Goal: Transaction & Acquisition: Purchase product/service

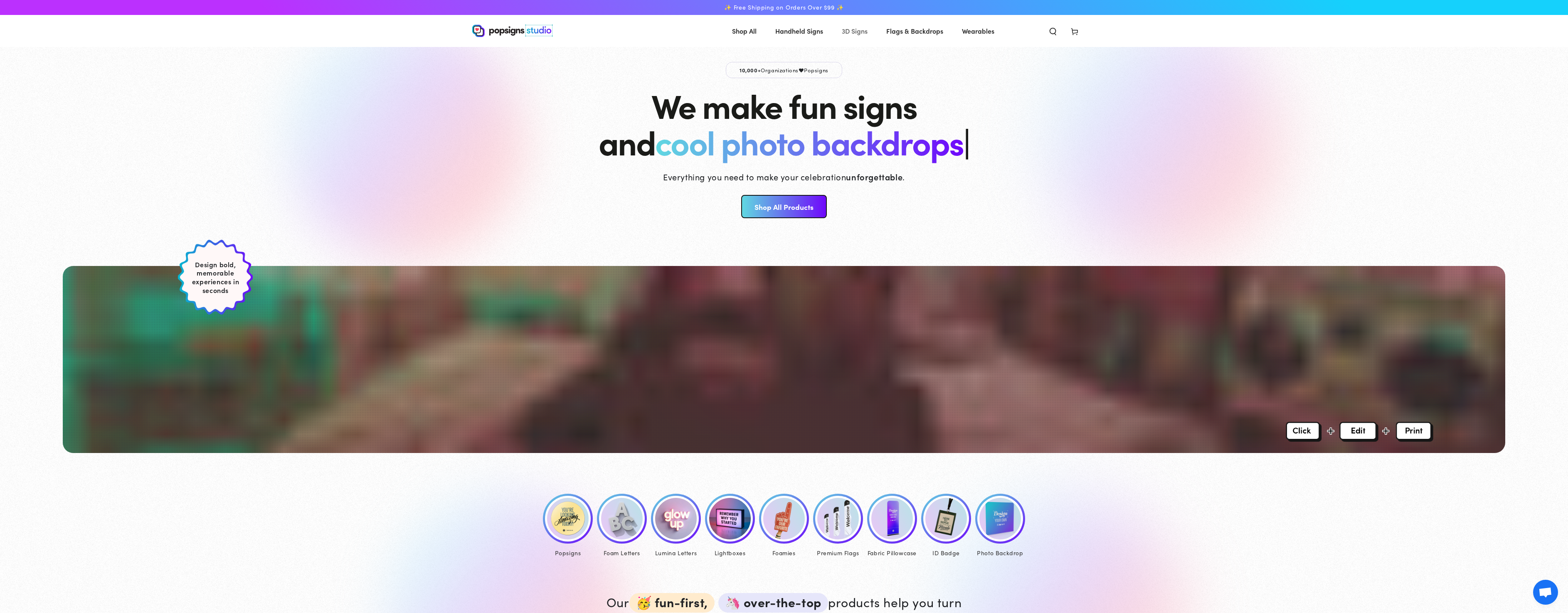
click at [862, 34] on span "3D Signs" at bounding box center [854, 30] width 26 height 12
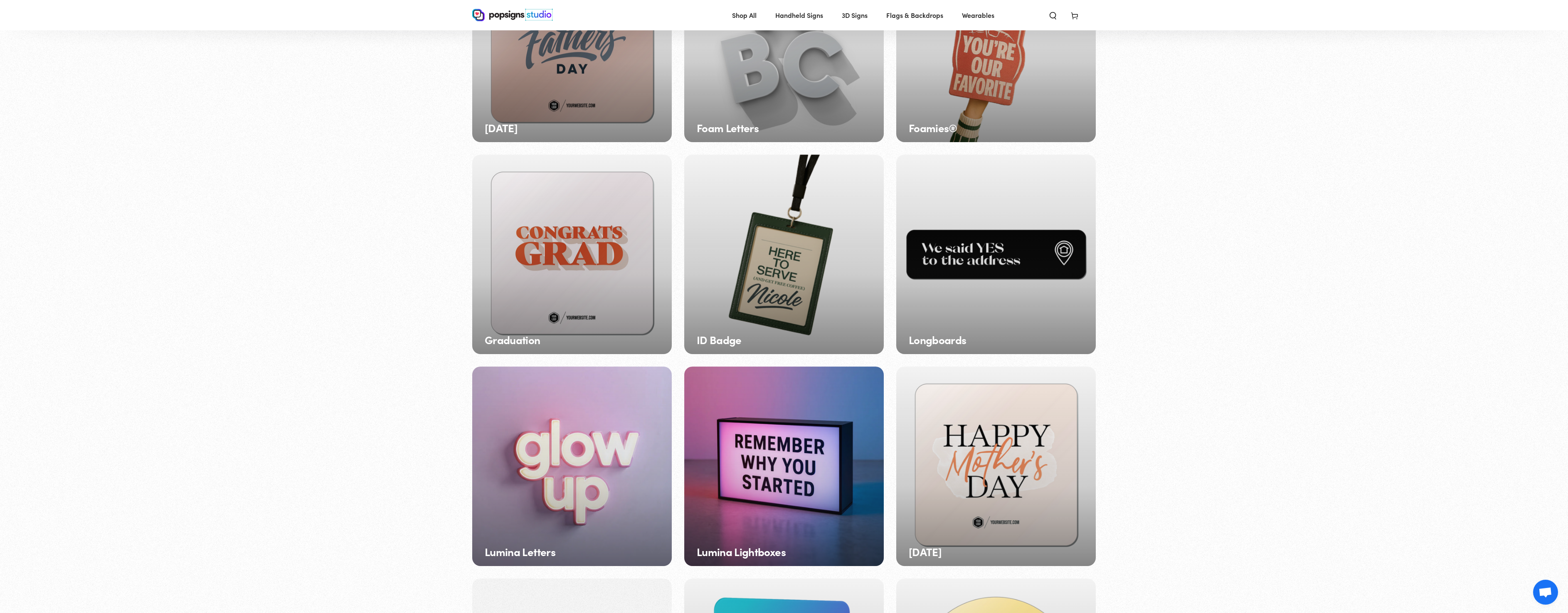
scroll to position [424, 0]
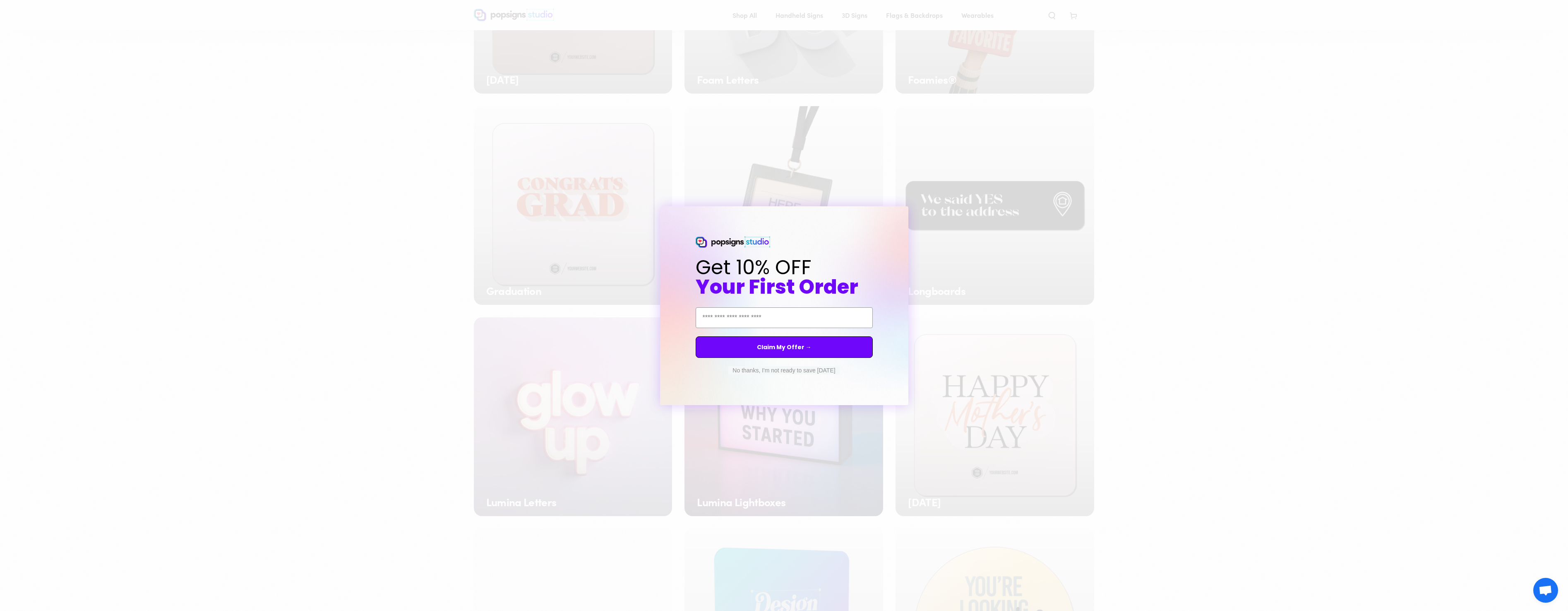
click at [812, 369] on button "No thanks, I'm not ready to save today" at bounding box center [784, 370] width 111 height 8
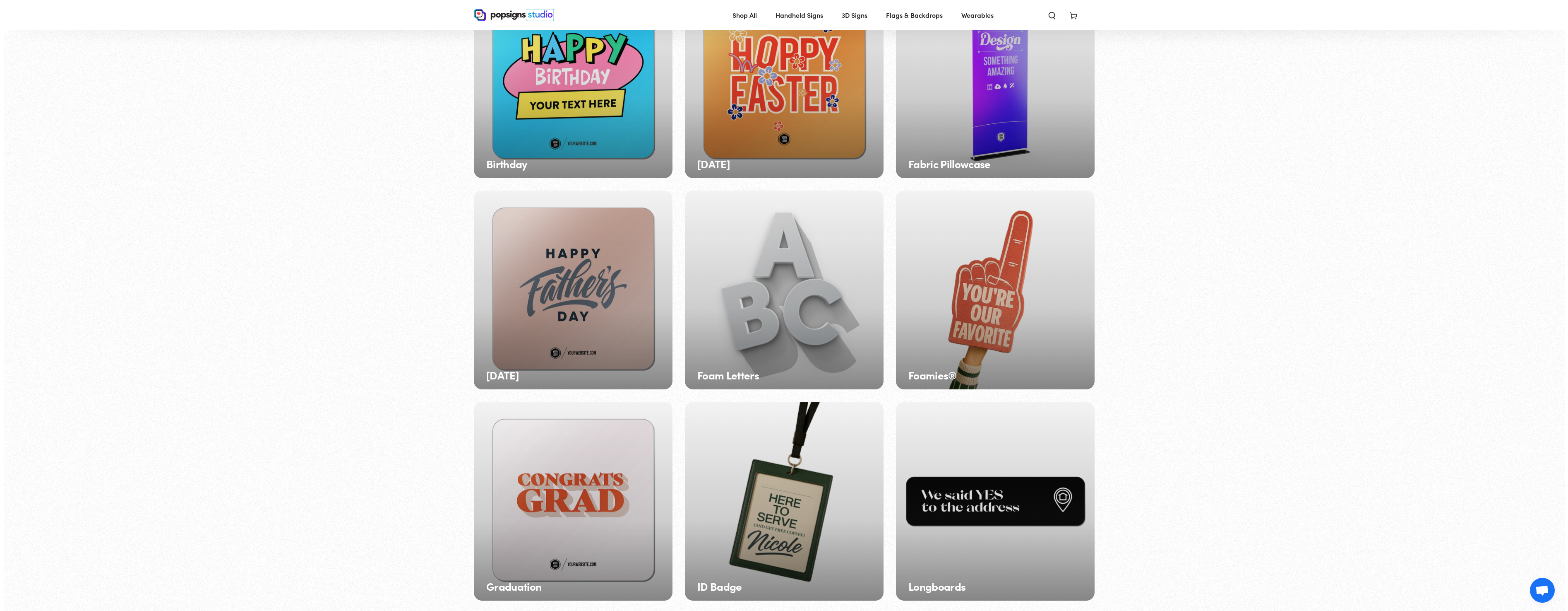
scroll to position [0, 0]
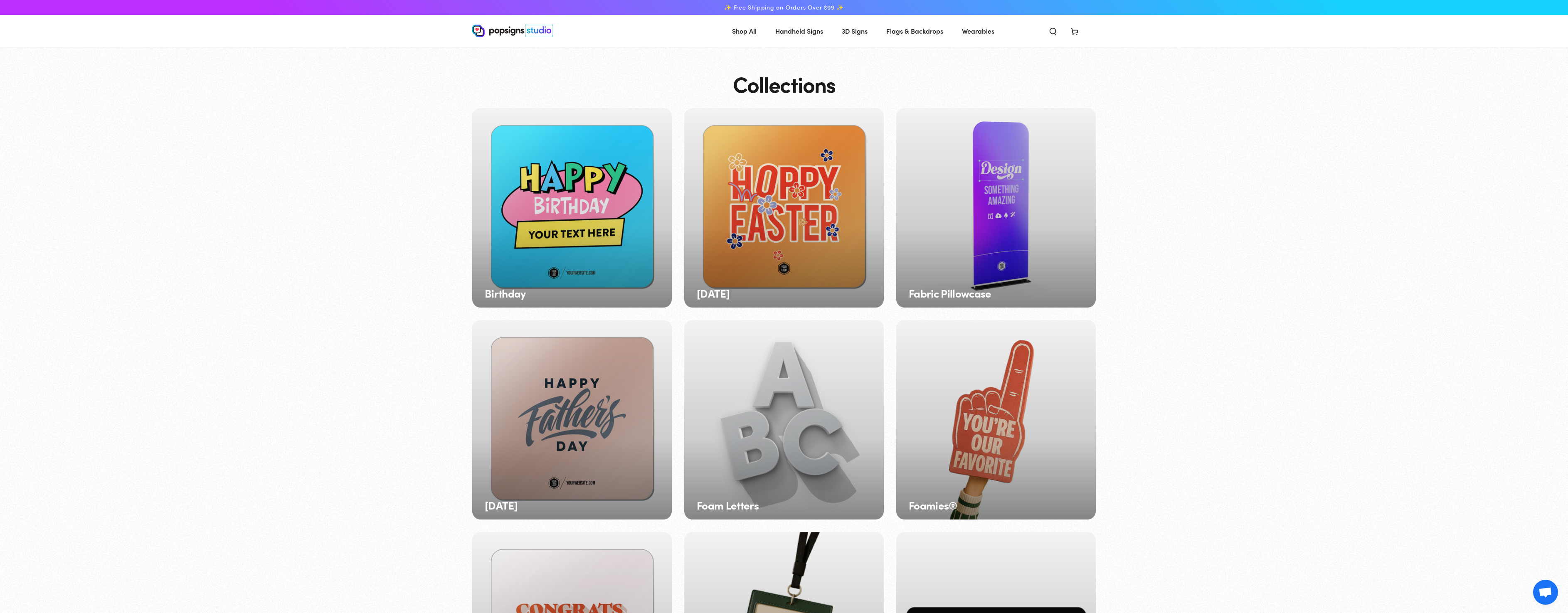
click at [1049, 33] on icon "Search our site" at bounding box center [1053, 31] width 8 height 8
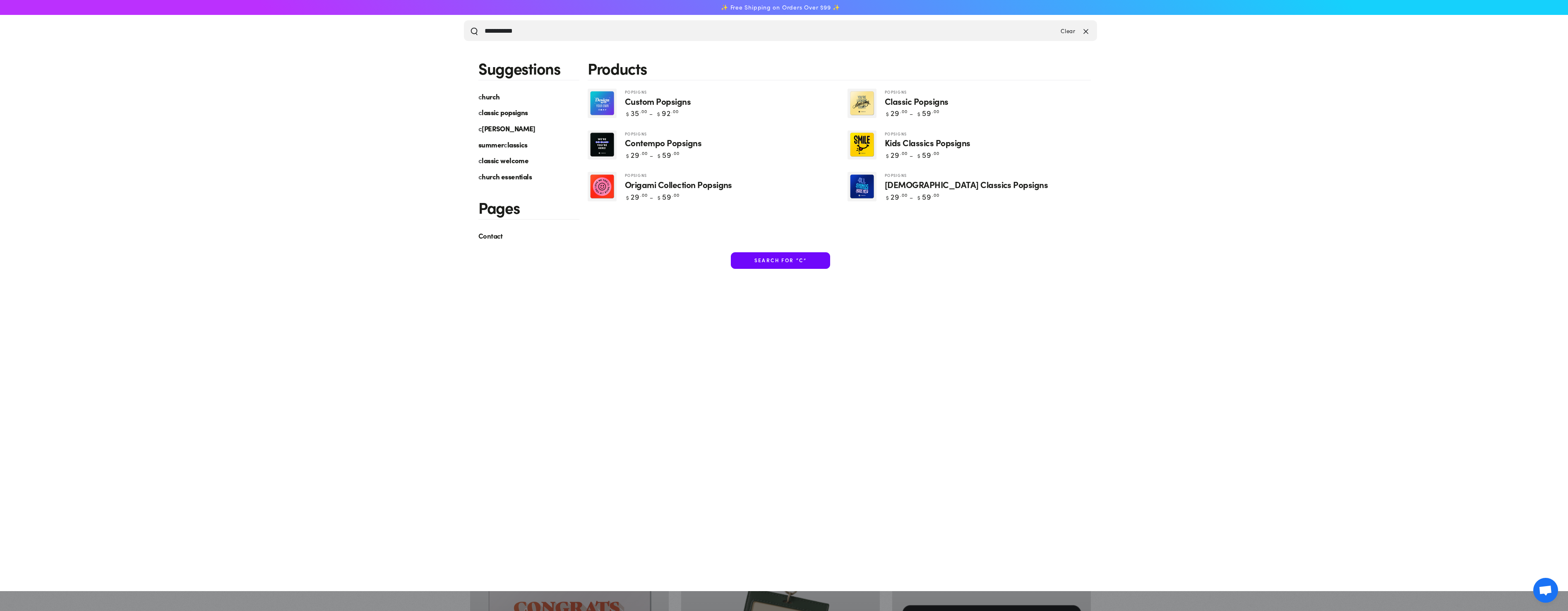
type input "**********"
click at [470, 27] on button "Search our site" at bounding box center [475, 31] width 8 height 8
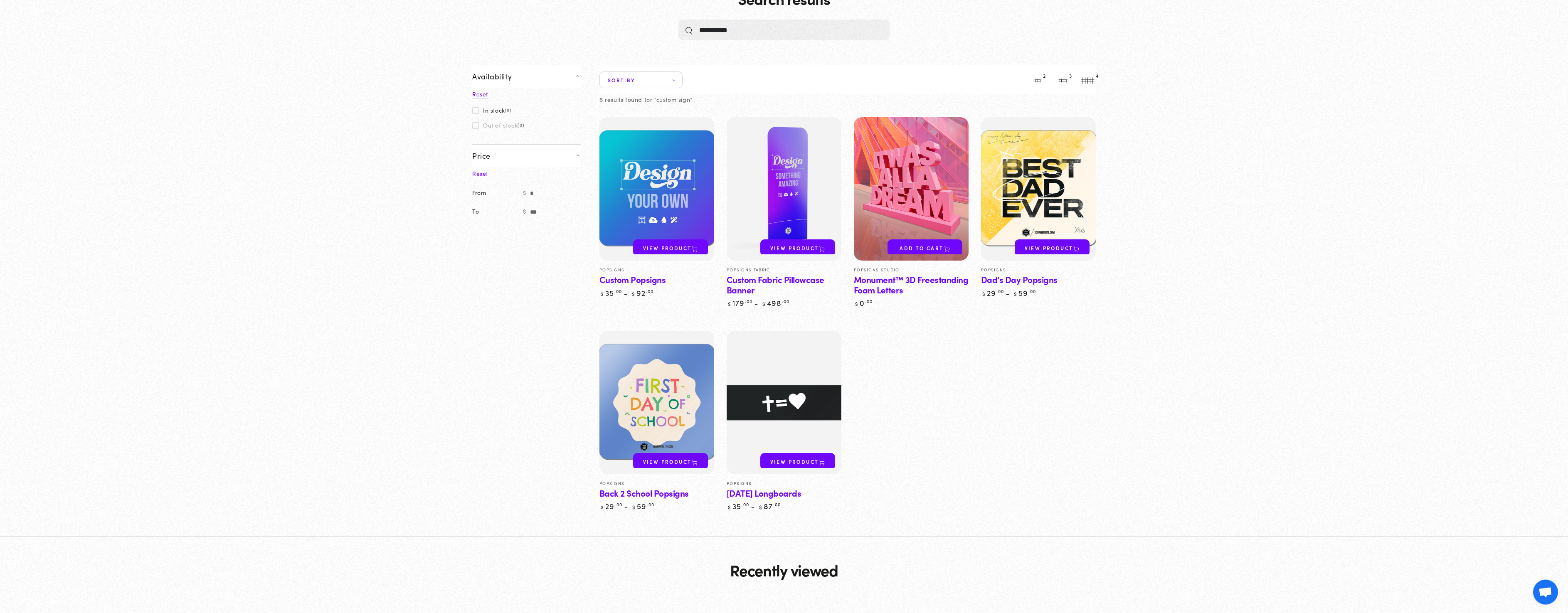
scroll to position [85, 0]
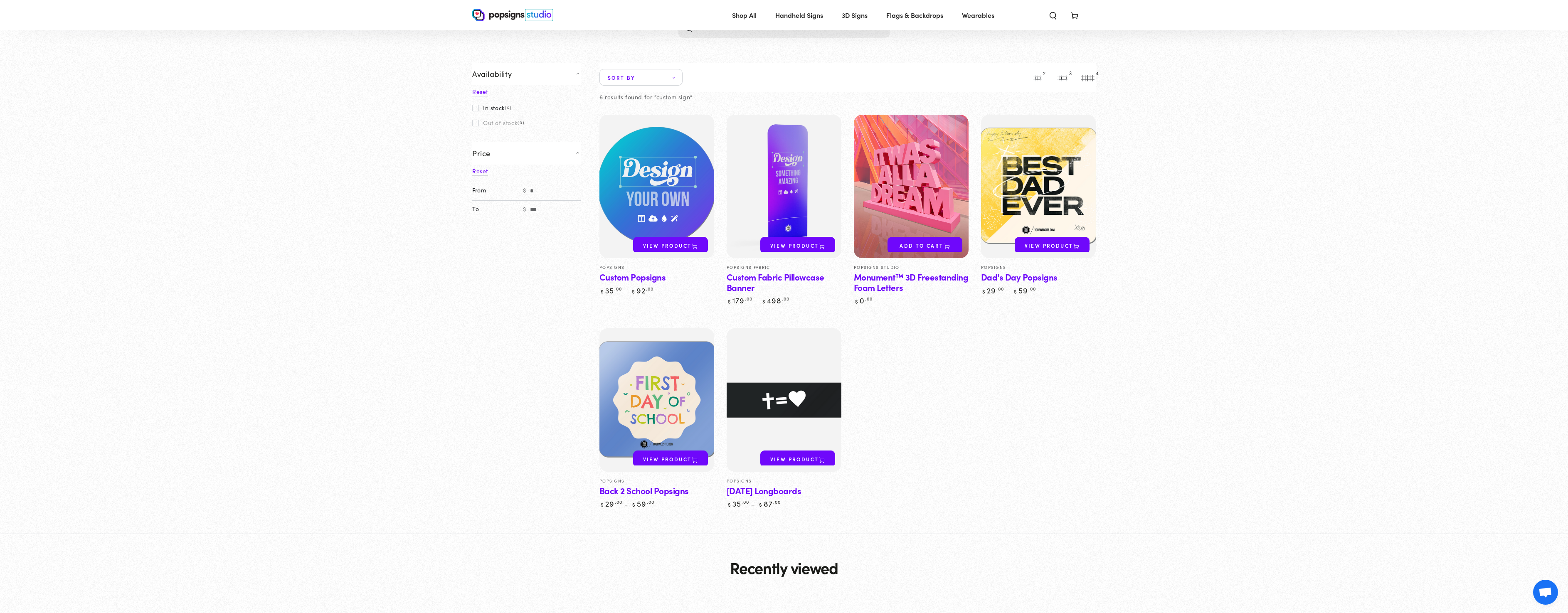
click at [648, 206] on img at bounding box center [657, 186] width 118 height 148
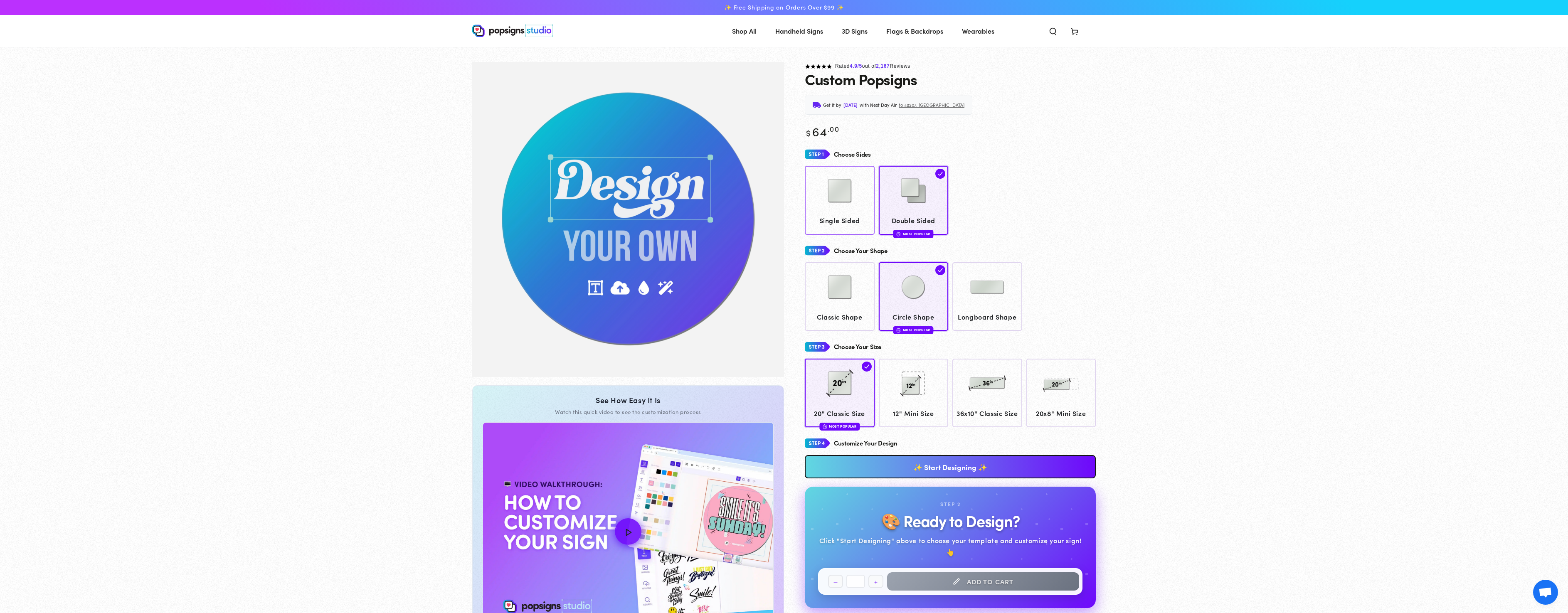
click at [844, 215] on span "Single Sided" at bounding box center [840, 220] width 62 height 12
click at [926, 211] on div at bounding box center [913, 192] width 62 height 41
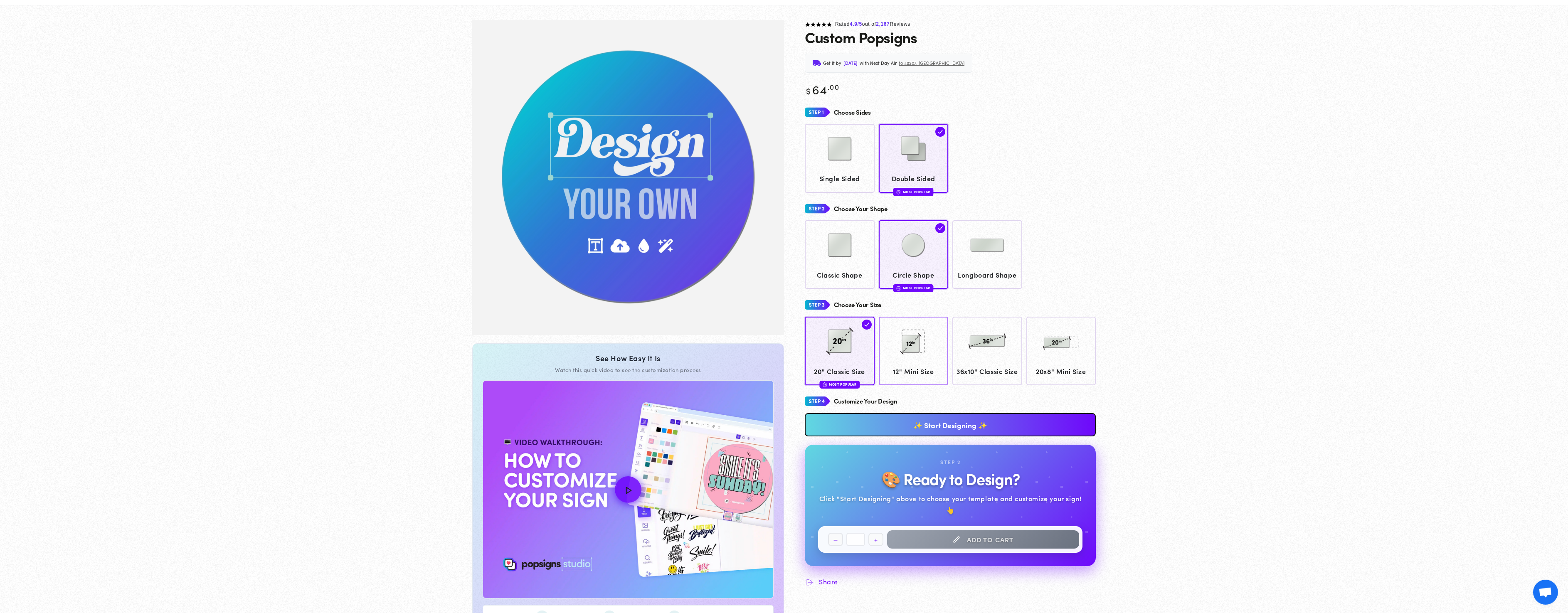
scroll to position [42, 0]
click at [960, 435] on link "✨ Start Designing ✨" at bounding box center [951, 424] width 291 height 23
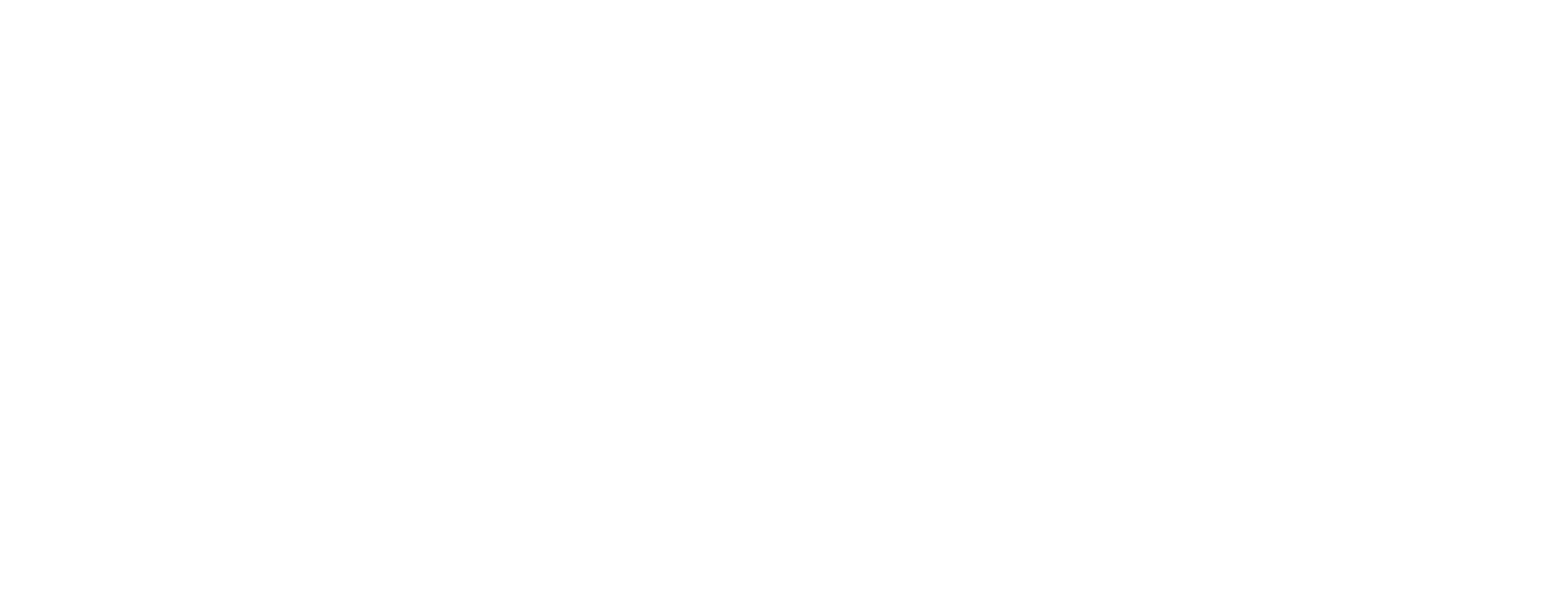
scroll to position [0, 0]
type textarea "An ancient tree with a door leading to a magical world"
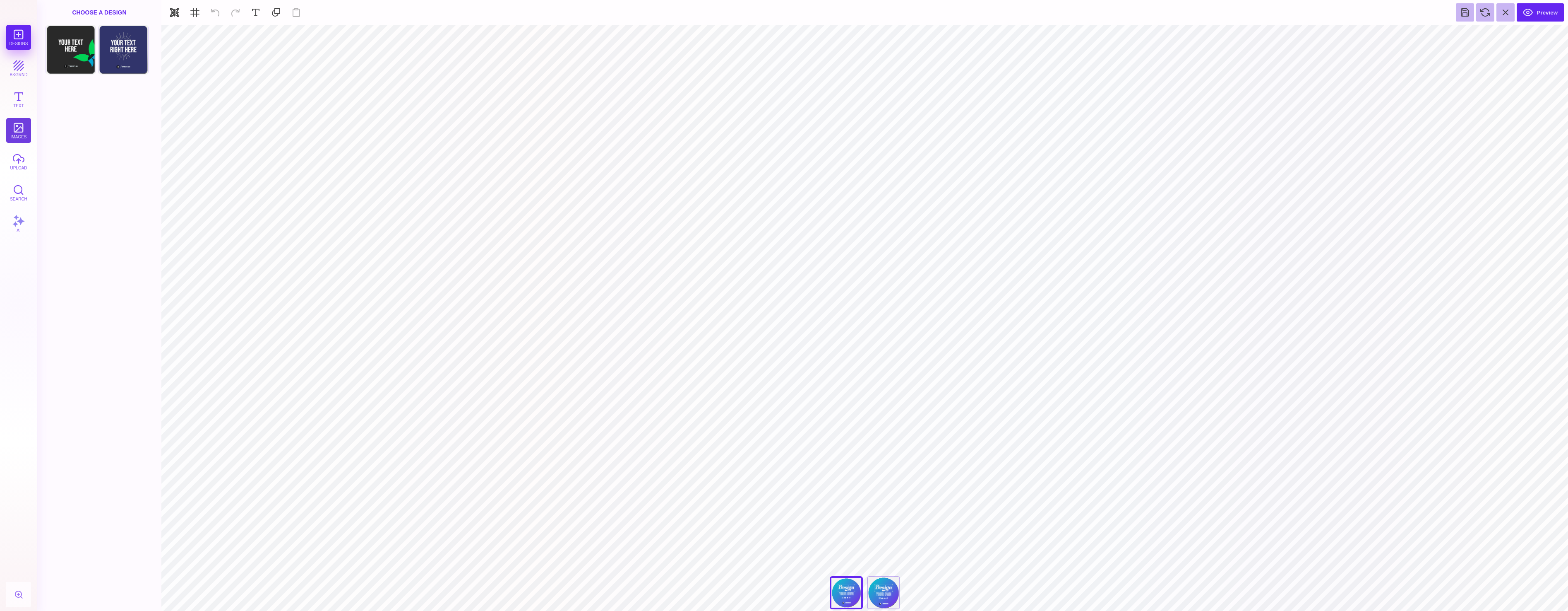
click at [23, 132] on button "images" at bounding box center [19, 131] width 25 height 25
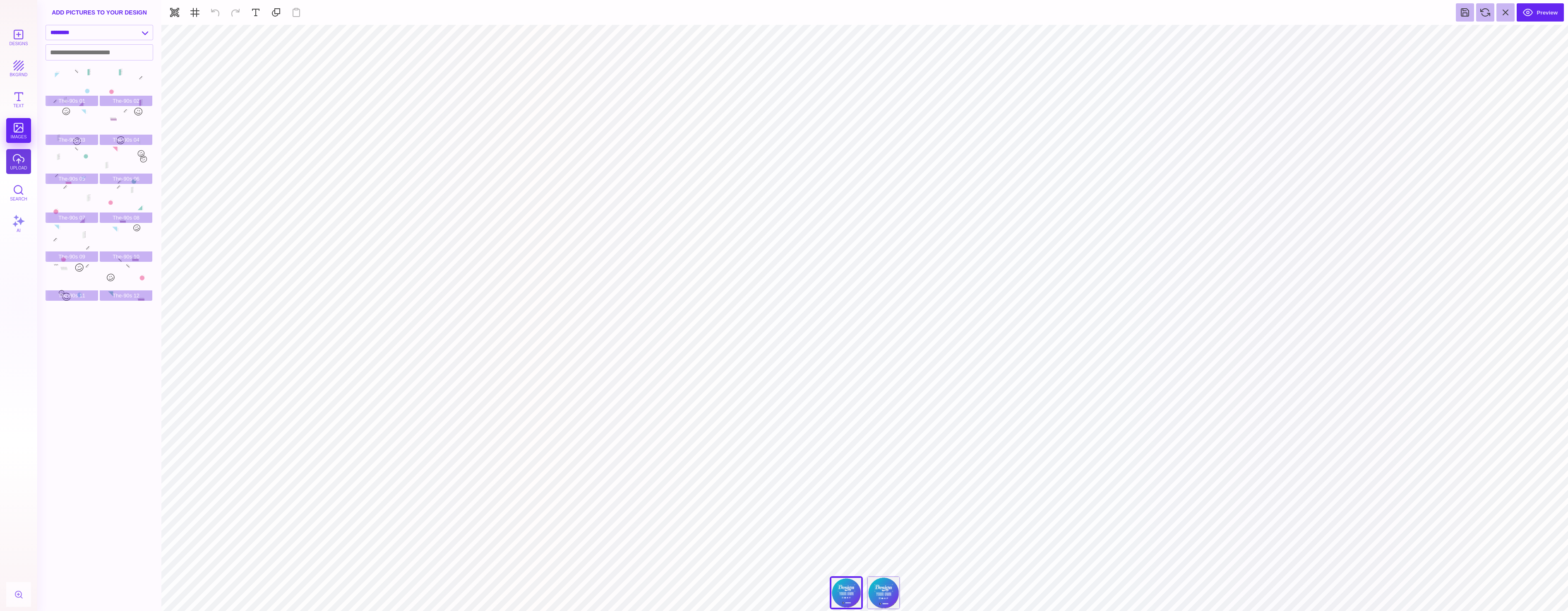
click at [14, 164] on button "upload" at bounding box center [19, 162] width 25 height 25
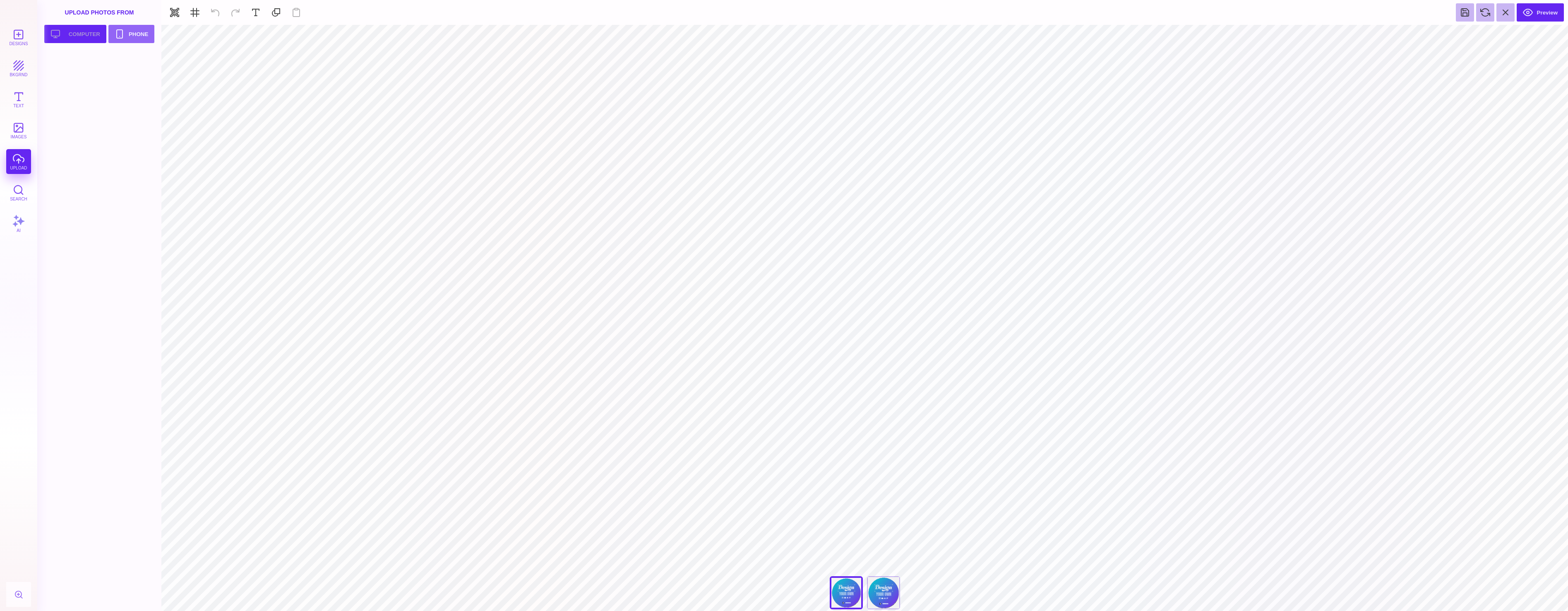
click at [83, 39] on button "Upload your artwork Computer" at bounding box center [75, 34] width 62 height 19
type input "#000000"
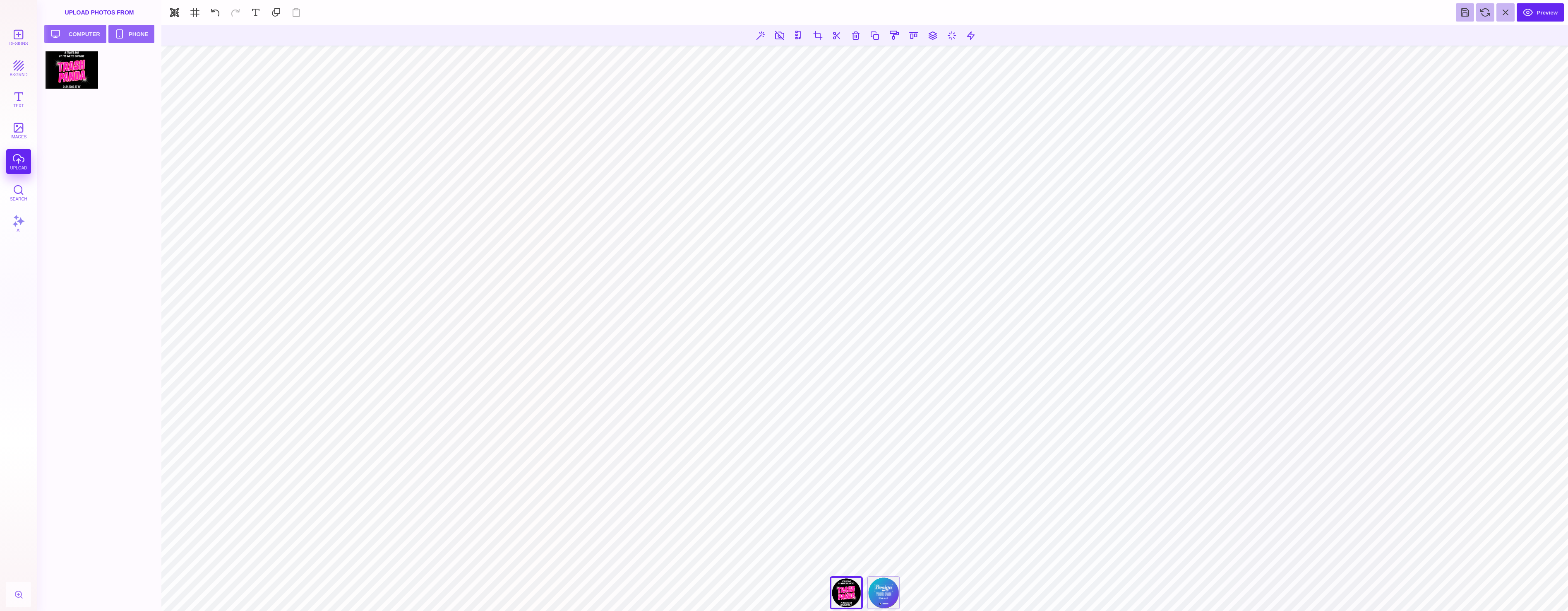
drag, startPoint x: 69, startPoint y: 69, endPoint x: 1137, endPoint y: 34, distance: 1068.6
click at [1137, 34] on section "***** **** Front Back" at bounding box center [865, 318] width 1407 height 586
click at [1534, 13] on button "Preview" at bounding box center [1540, 12] width 47 height 19
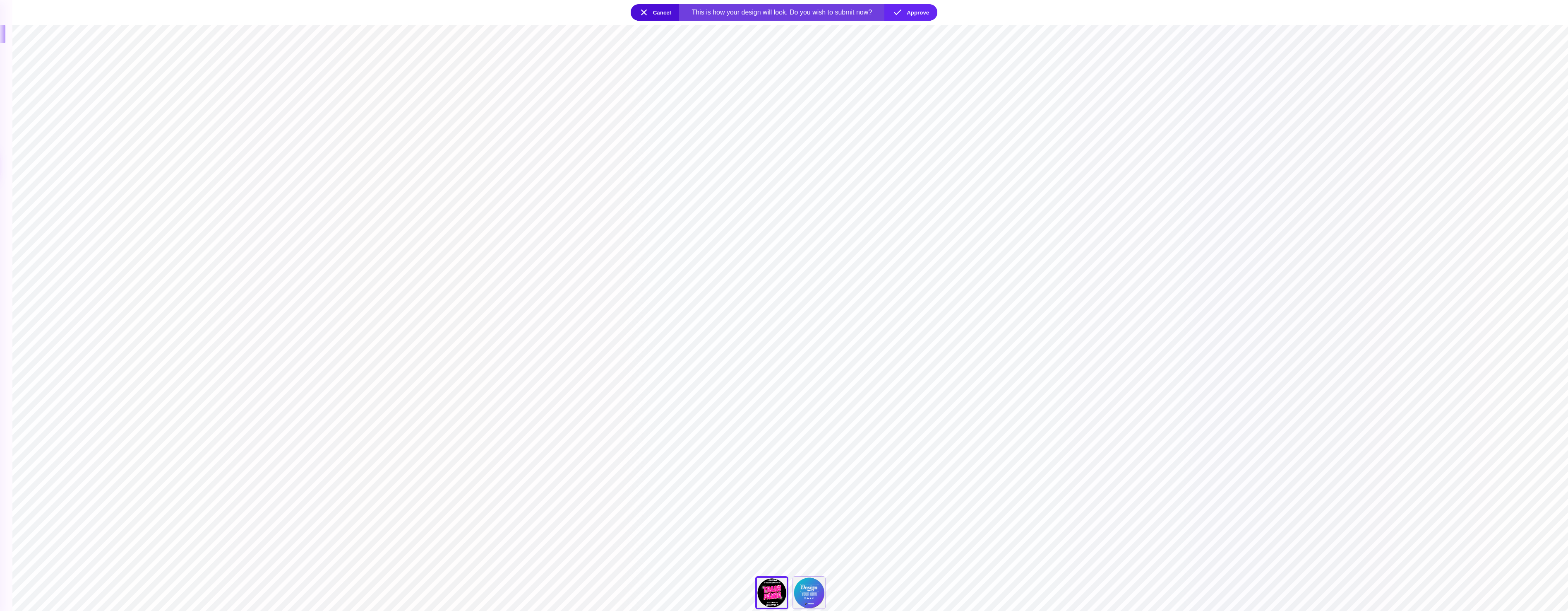
click at [641, 13] on button "Cancel" at bounding box center [655, 12] width 49 height 16
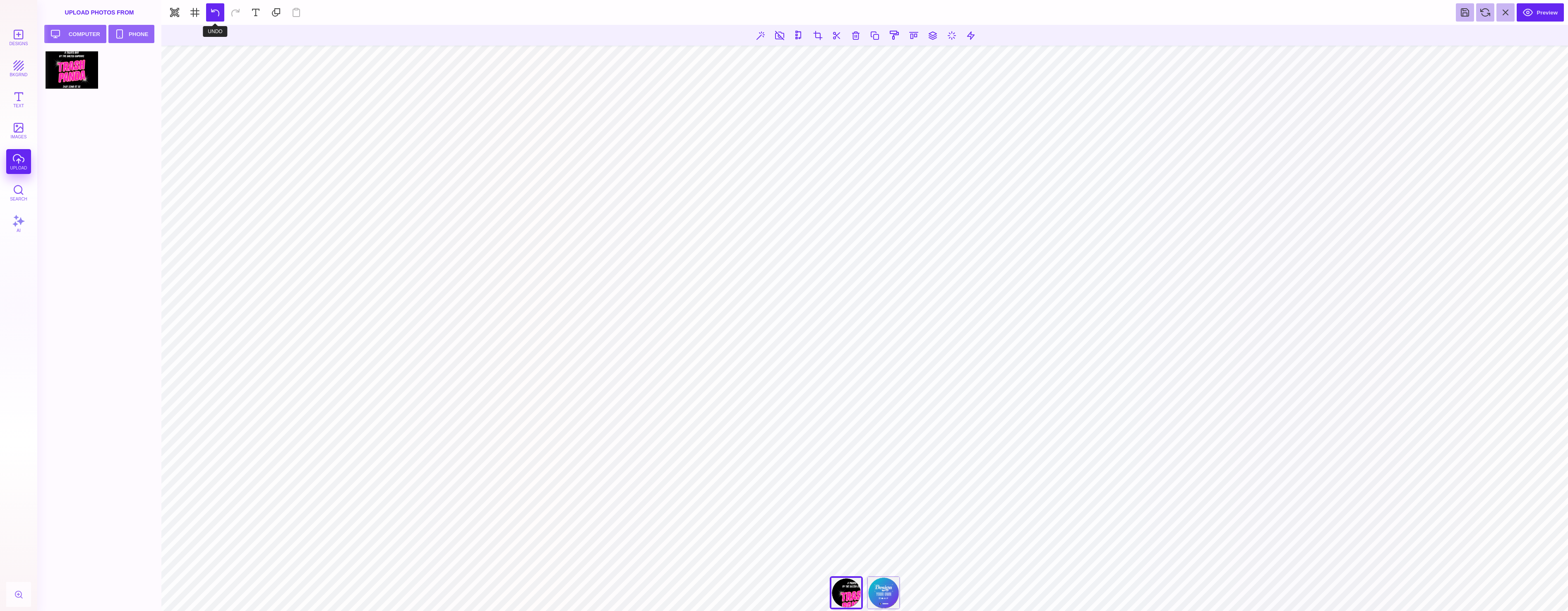
click at [219, 16] on button at bounding box center [215, 12] width 19 height 19
click at [1548, 9] on button "Preview" at bounding box center [1540, 12] width 47 height 19
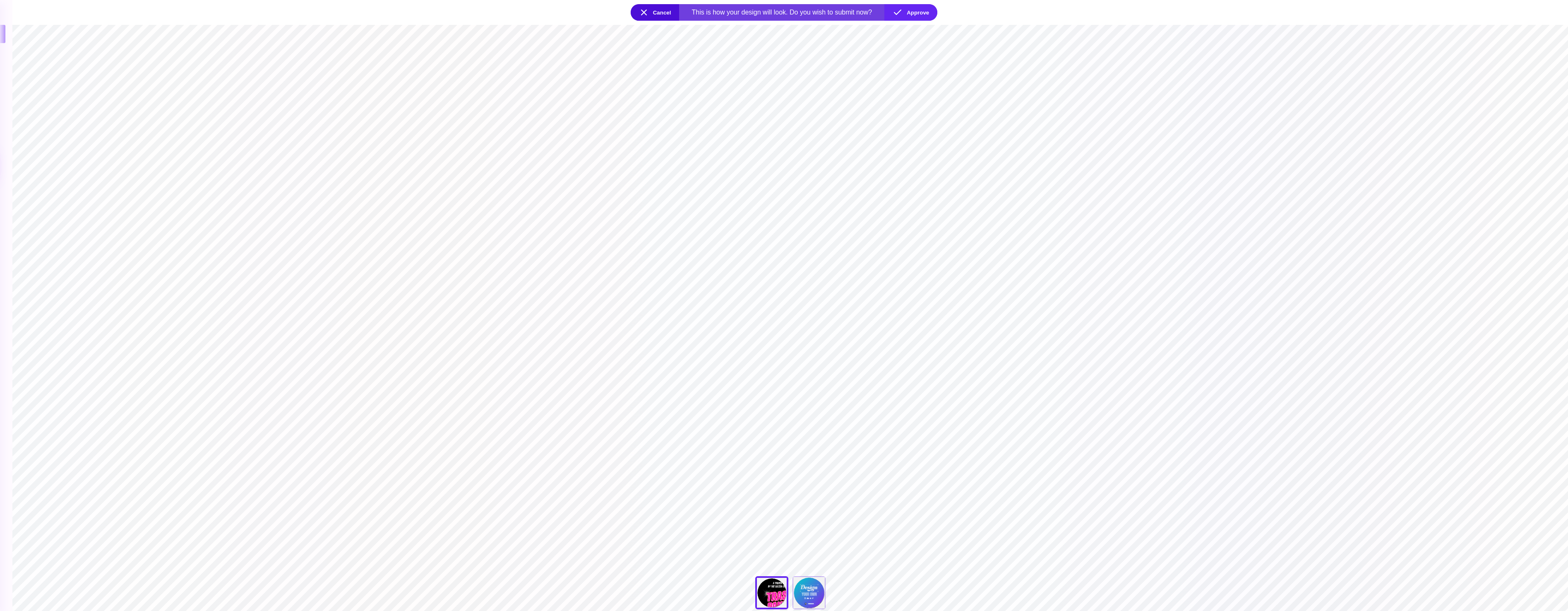
click at [646, 13] on button "Cancel" at bounding box center [655, 12] width 49 height 16
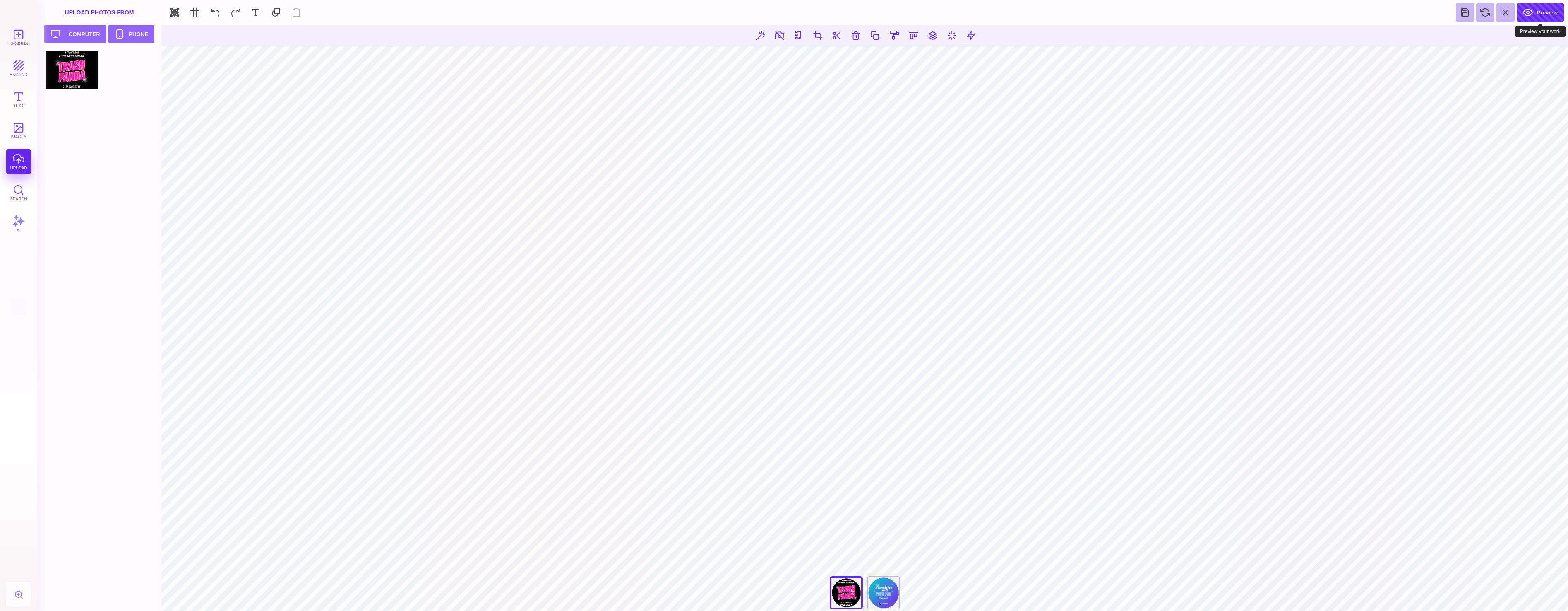
click at [1545, 11] on button "Preview" at bounding box center [1540, 12] width 47 height 19
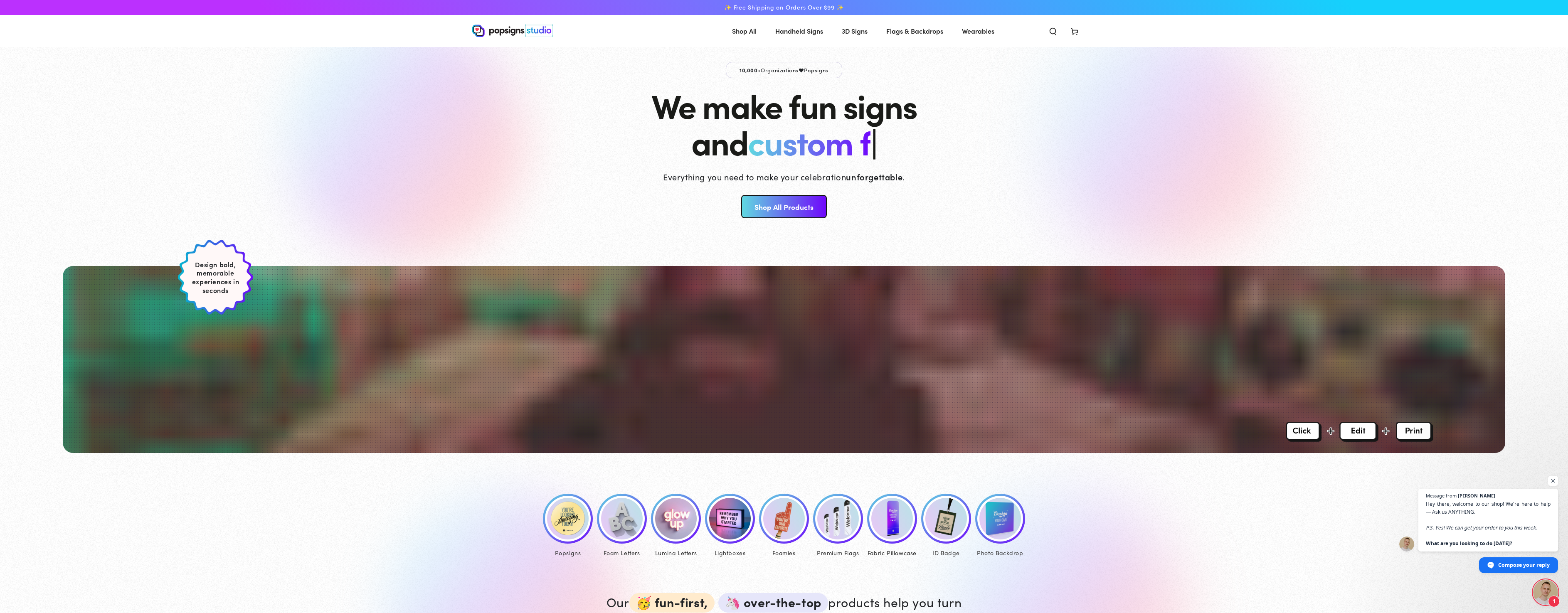
click at [1054, 32] on icon "Search our site" at bounding box center [1053, 31] width 8 height 8
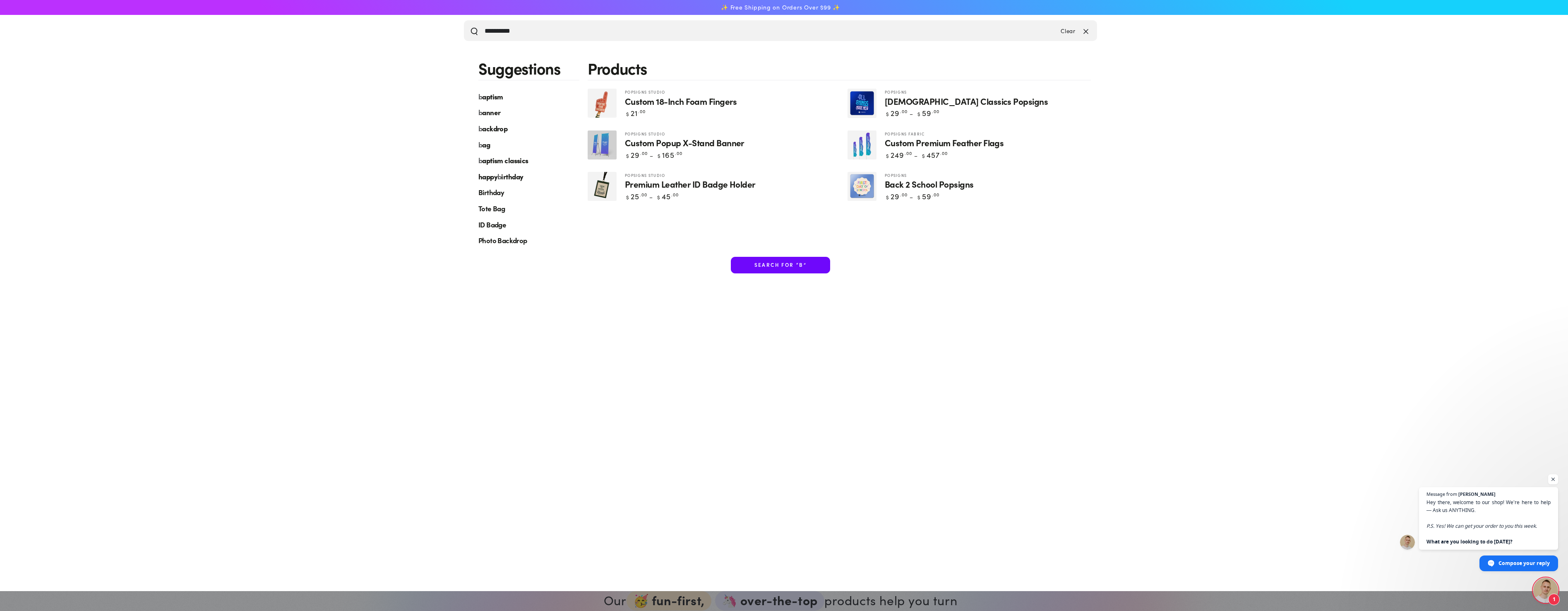
type input "**********"
click at [470, 27] on button "Search our site" at bounding box center [475, 31] width 8 height 8
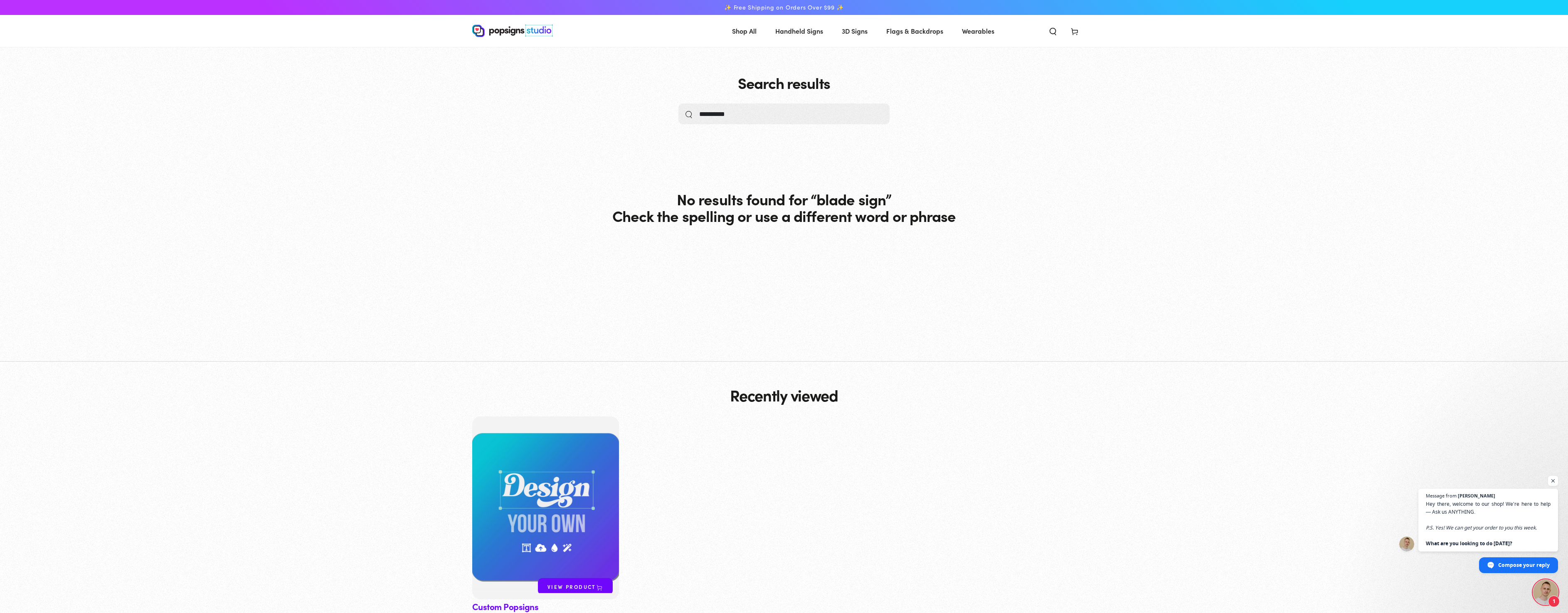
click at [925, 34] on span "Flags & Backdrops" at bounding box center [915, 30] width 57 height 12
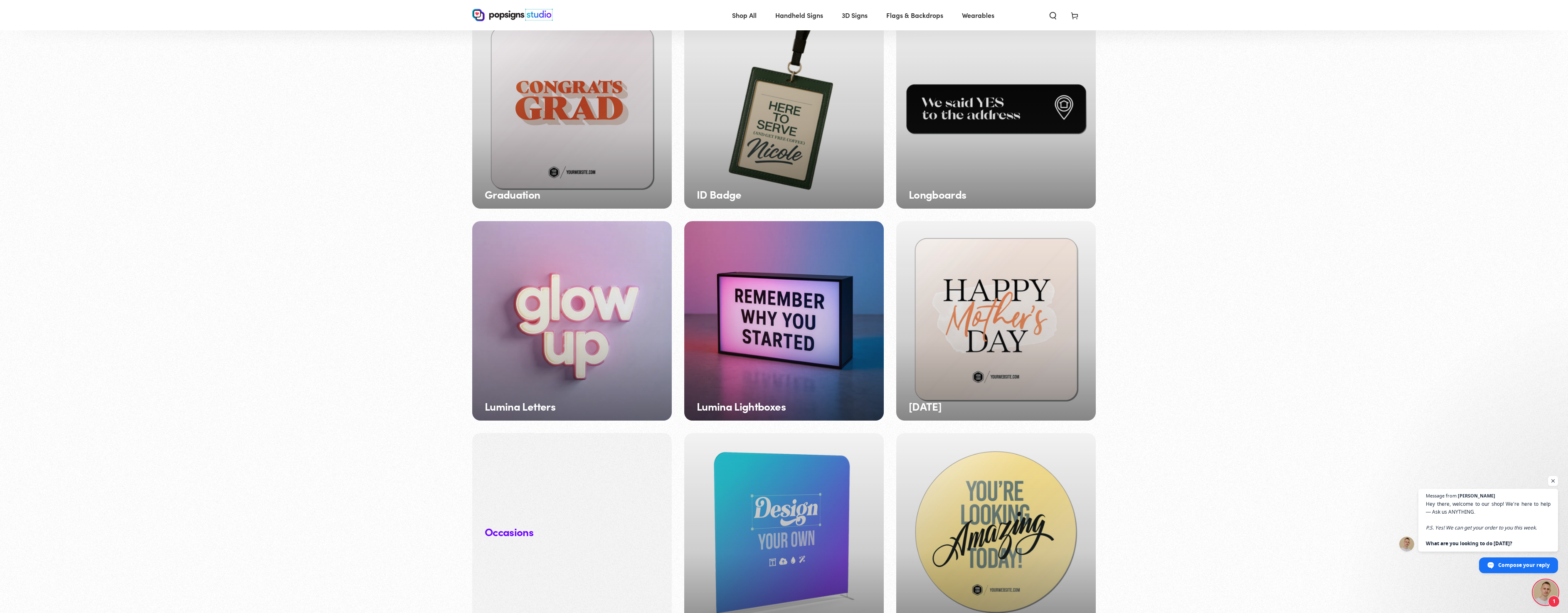
scroll to position [509, 0]
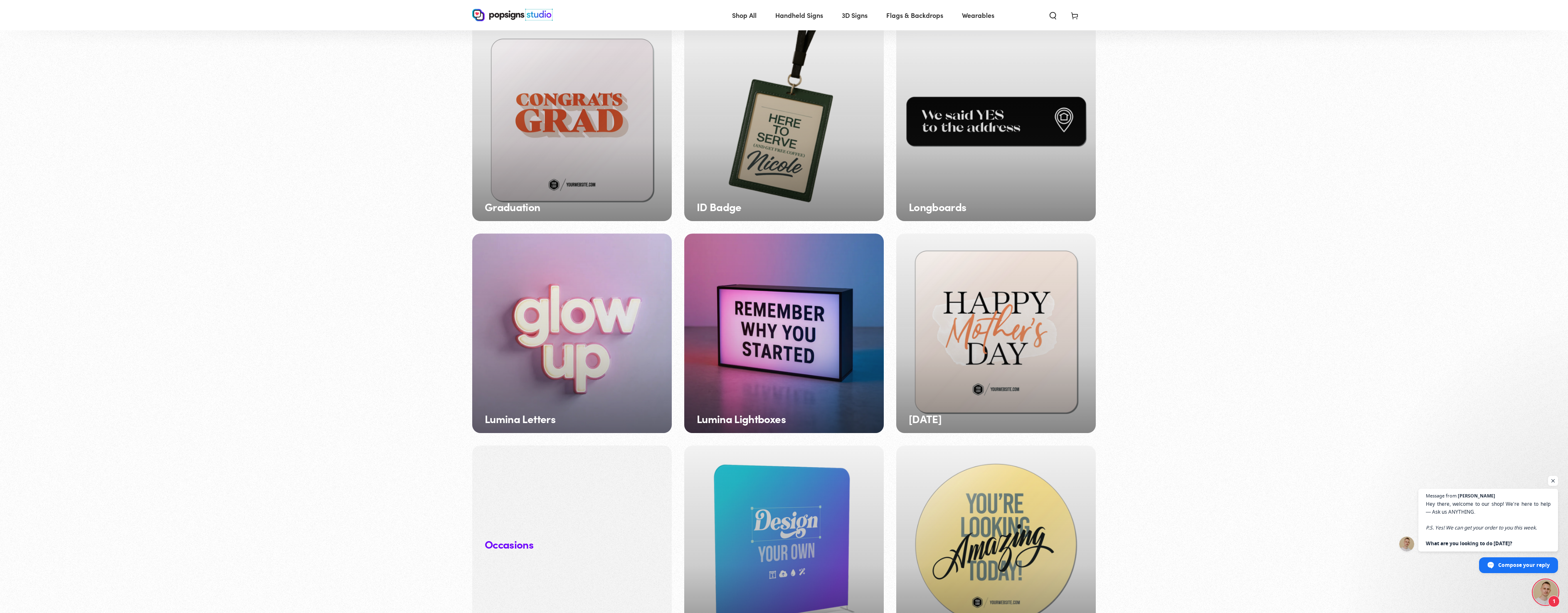
click at [579, 353] on div "Lumina Letters" at bounding box center [572, 333] width 199 height 199
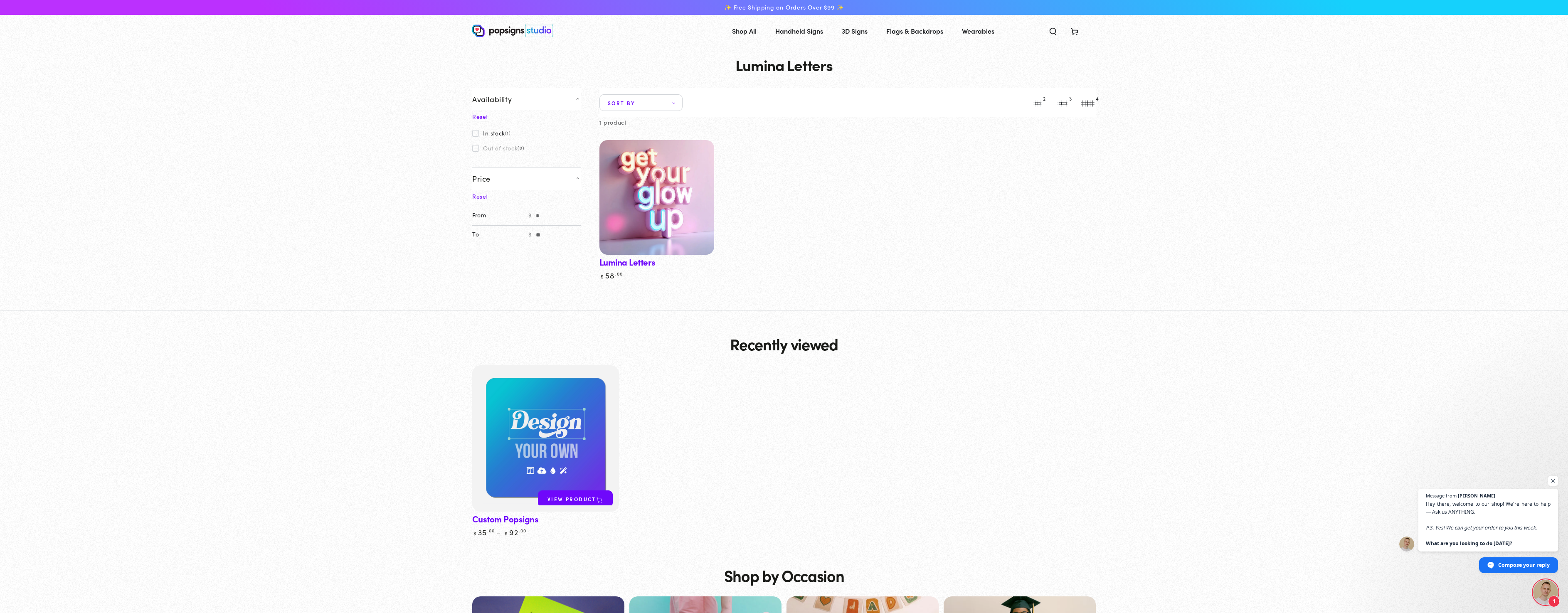
click at [654, 214] on img at bounding box center [657, 197] width 118 height 118
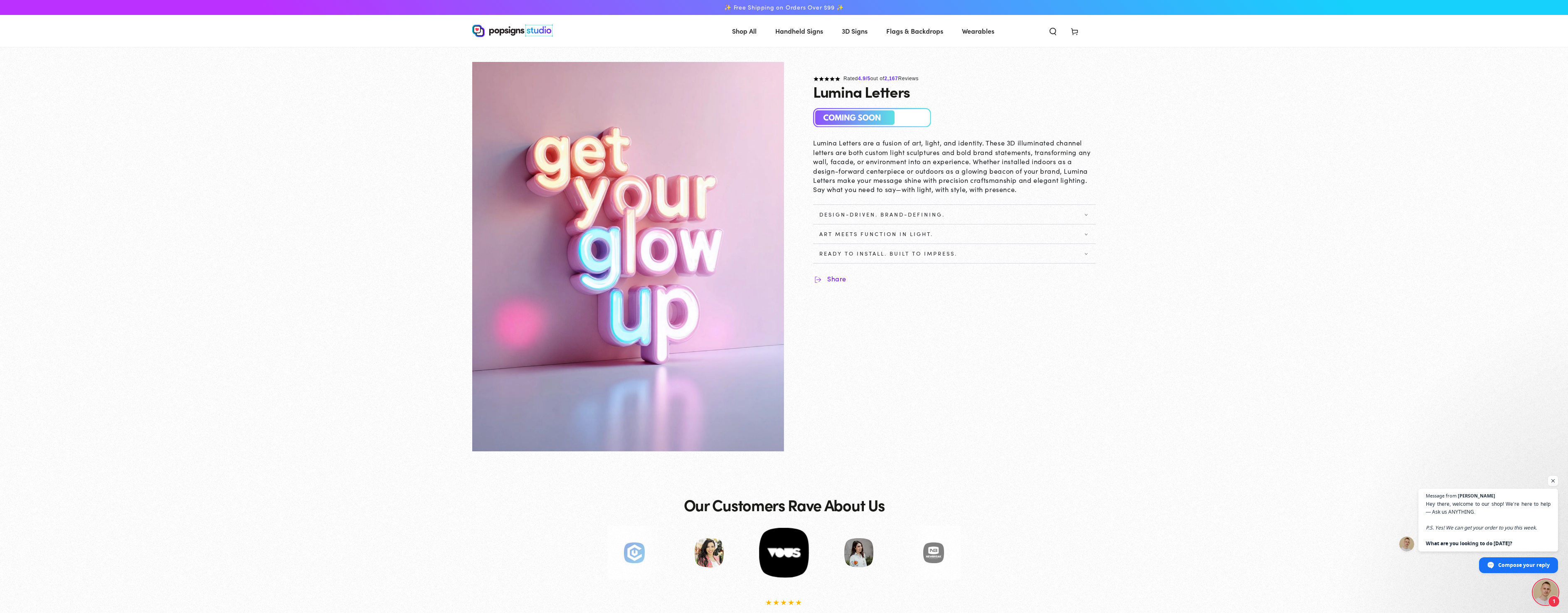
click at [860, 32] on span "3D Signs" at bounding box center [854, 30] width 26 height 12
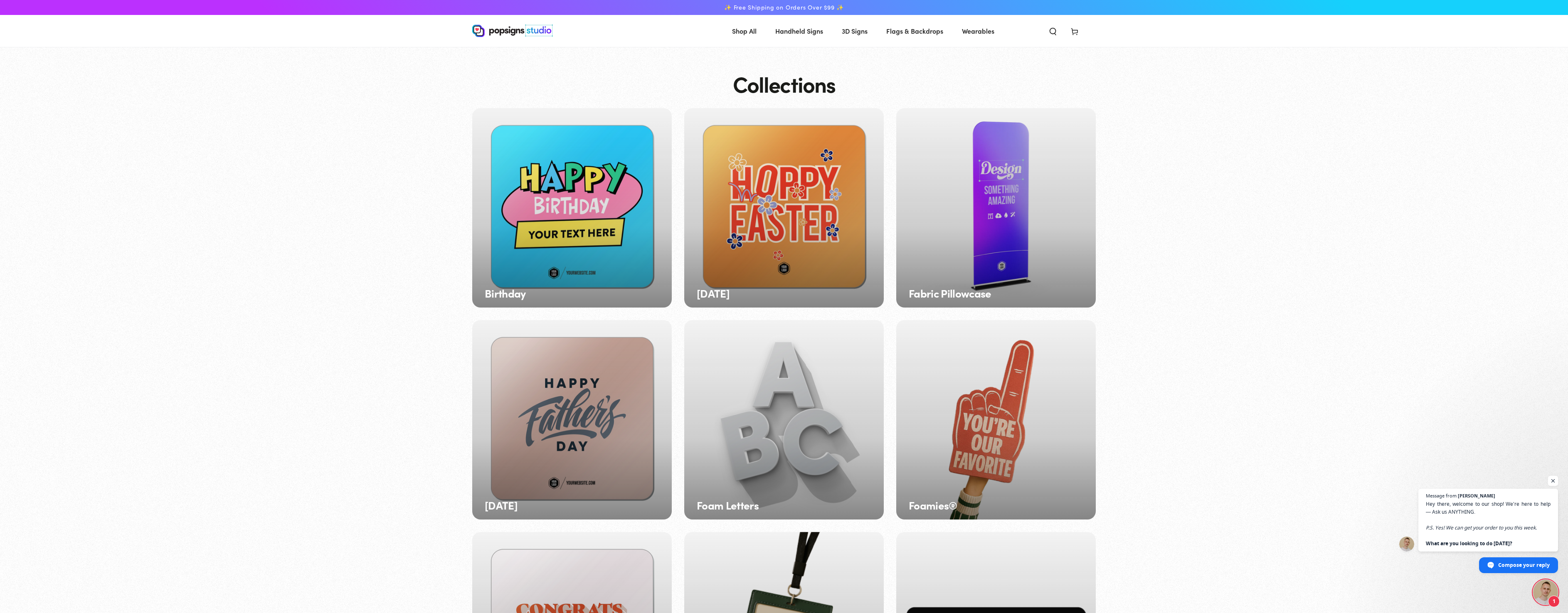
click at [1553, 481] on span "Open chat" at bounding box center [1553, 481] width 10 height 10
